Goal: Task Accomplishment & Management: Complete application form

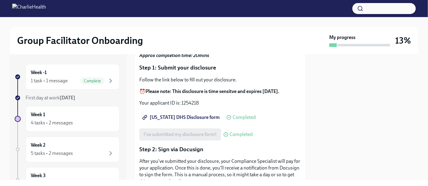
scroll to position [73, 0]
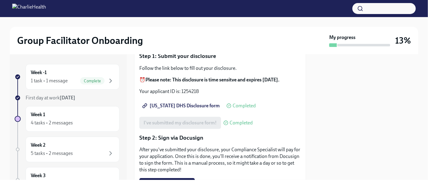
click at [180, 105] on span "[US_STATE] DHS Disclosure form" at bounding box center [182, 106] width 76 height 6
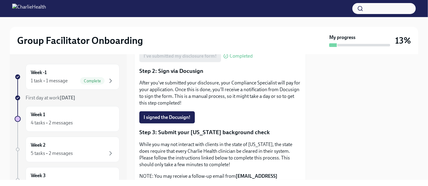
scroll to position [141, 0]
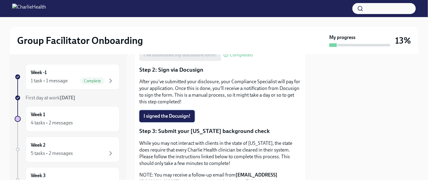
click at [184, 112] on button "I signed the Docusign!" at bounding box center [166, 116] width 55 height 12
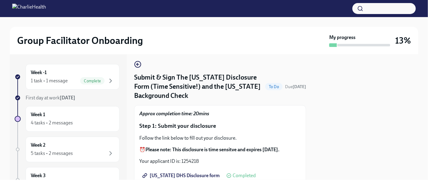
scroll to position [0, 0]
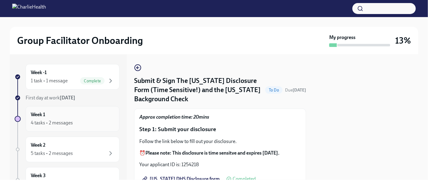
click at [77, 114] on div "Week 1 4 tasks • 2 messages" at bounding box center [73, 118] width 84 height 15
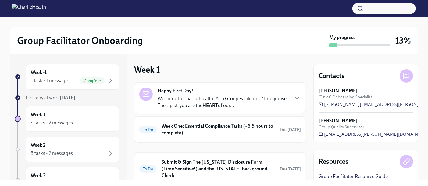
drag, startPoint x: 301, startPoint y: 84, endPoint x: 301, endPoint y: 99, distance: 15.2
click at [301, 99] on div "Happy First Day! Welcome to Charlie Health! As a Group Facilitator / Integrativ…" at bounding box center [220, 98] width 172 height 32
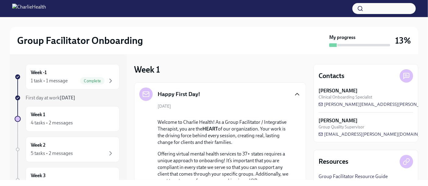
click at [294, 92] on icon "button" at bounding box center [297, 94] width 7 height 7
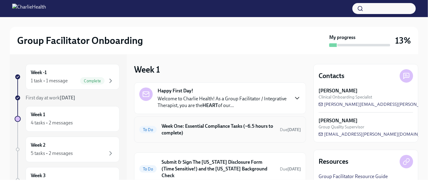
click at [244, 124] on h6 "Week One: Essential Compliance Tasks (~6.5 hours to complete)" at bounding box center [218, 129] width 113 height 13
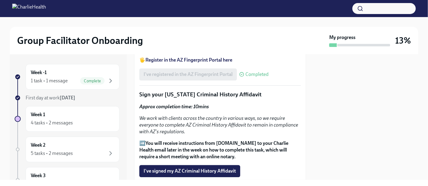
scroll to position [816, 0]
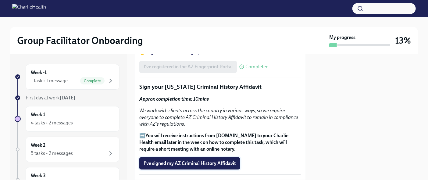
click at [198, 160] on span "I've signed my AZ Criminal History Affidavit" at bounding box center [190, 163] width 92 height 6
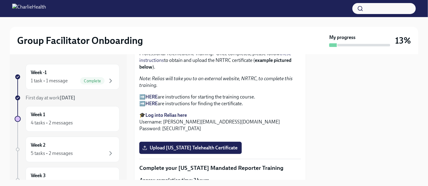
scroll to position [980, 0]
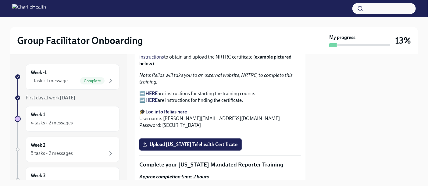
click at [154, 91] on strong "HERE" at bounding box center [151, 94] width 12 height 6
